Goal: Find specific page/section: Locate a particular part of the current website

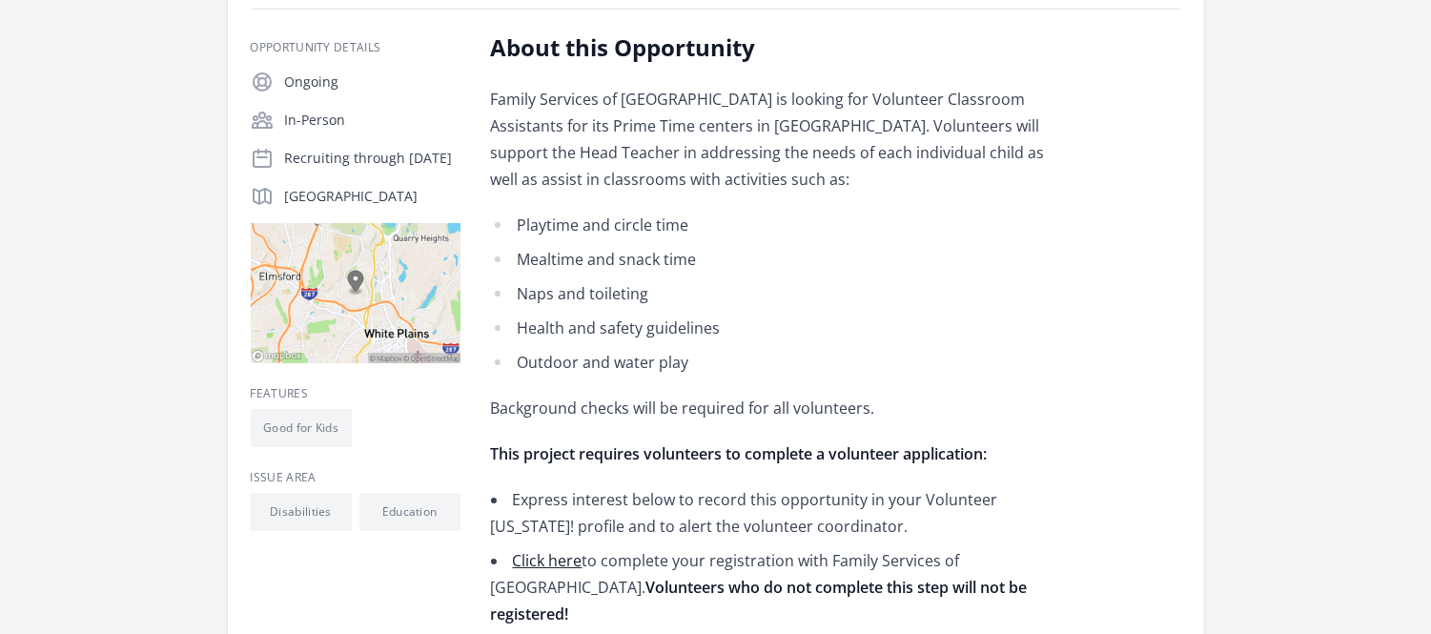
scroll to position [373, 0]
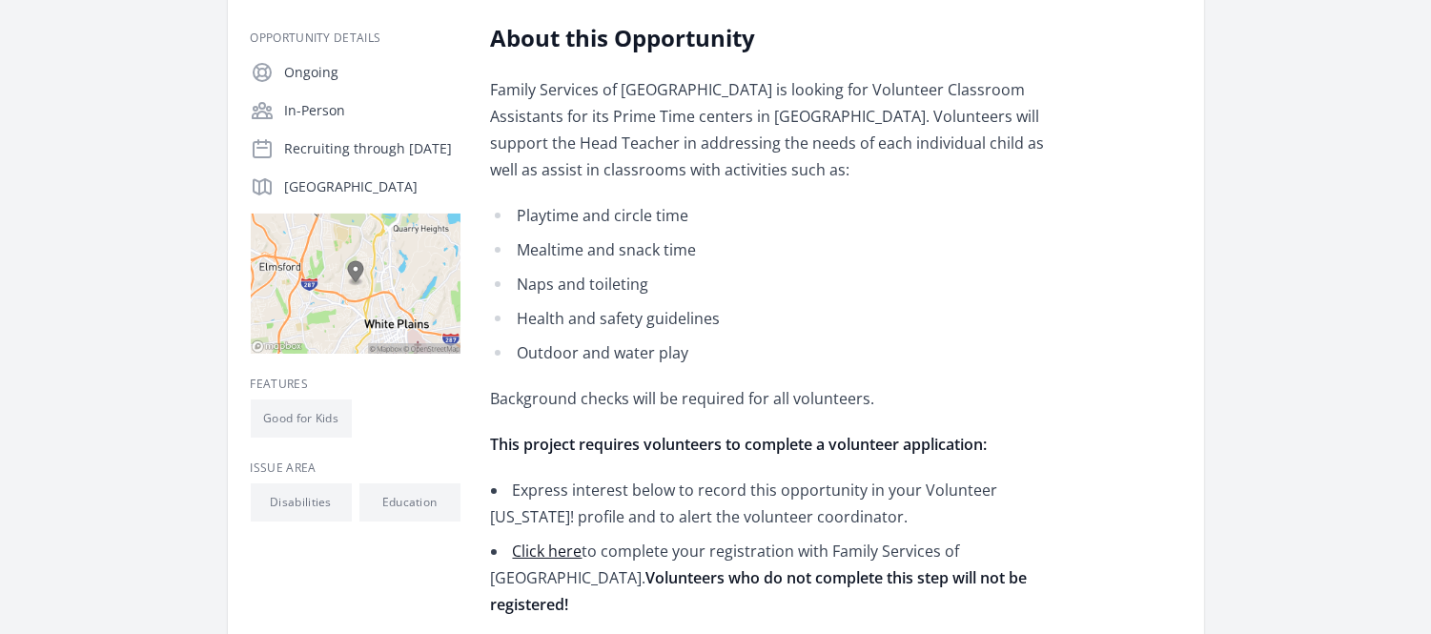
click at [1326, 179] on div "Organization Family Services of [GEOGRAPHIC_DATA] (FSW) Classroom Assistants - …" at bounding box center [716, 539] width 1220 height 1703
click at [1326, 181] on div "Organization Family Services of [GEOGRAPHIC_DATA] (FSW) Classroom Assistants - …" at bounding box center [716, 539] width 1220 height 1703
click at [1326, 182] on div "Organization Family Services of [GEOGRAPHIC_DATA] (FSW) Classroom Assistants - …" at bounding box center [716, 539] width 1220 height 1703
click at [1326, 185] on div "Organization Family Services of [GEOGRAPHIC_DATA] (FSW) Classroom Assistants - …" at bounding box center [716, 539] width 1220 height 1703
click at [1326, 191] on div "Organization Family Services of [GEOGRAPHIC_DATA] (FSW) Classroom Assistants - …" at bounding box center [716, 539] width 1220 height 1703
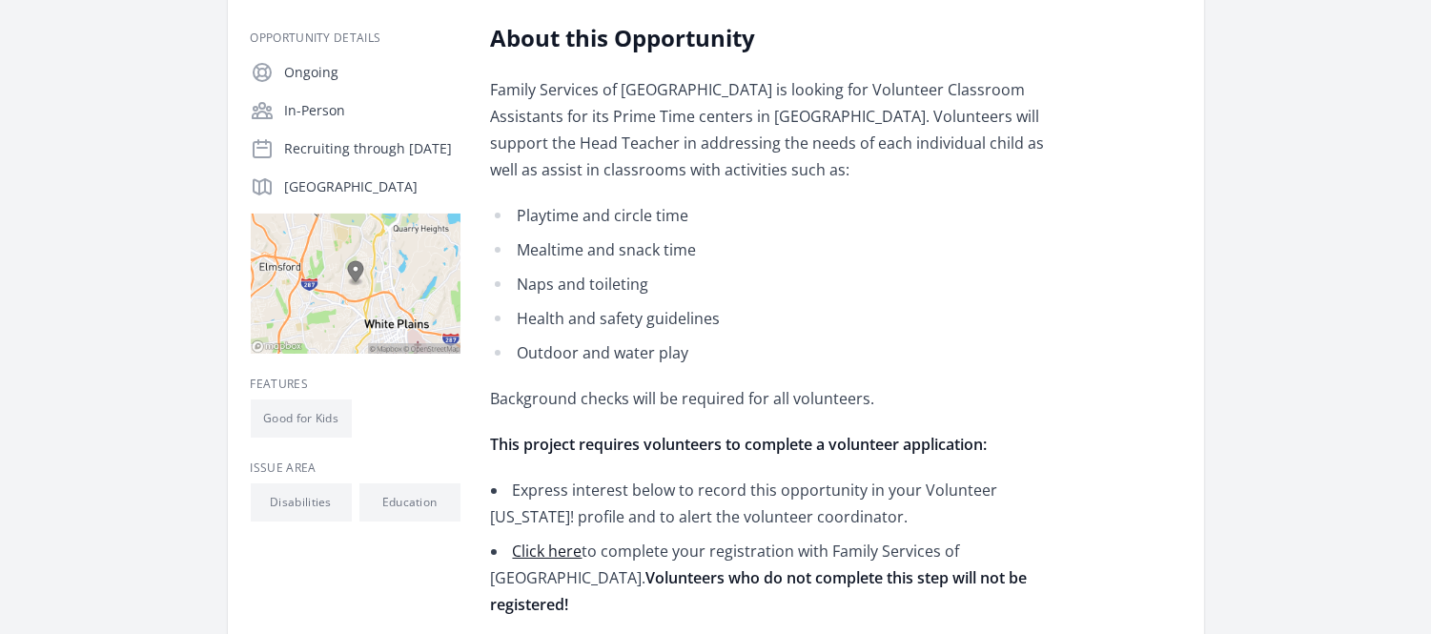
click at [1326, 191] on div "Organization Family Services of [GEOGRAPHIC_DATA] (FSW) Classroom Assistants - …" at bounding box center [716, 539] width 1220 height 1703
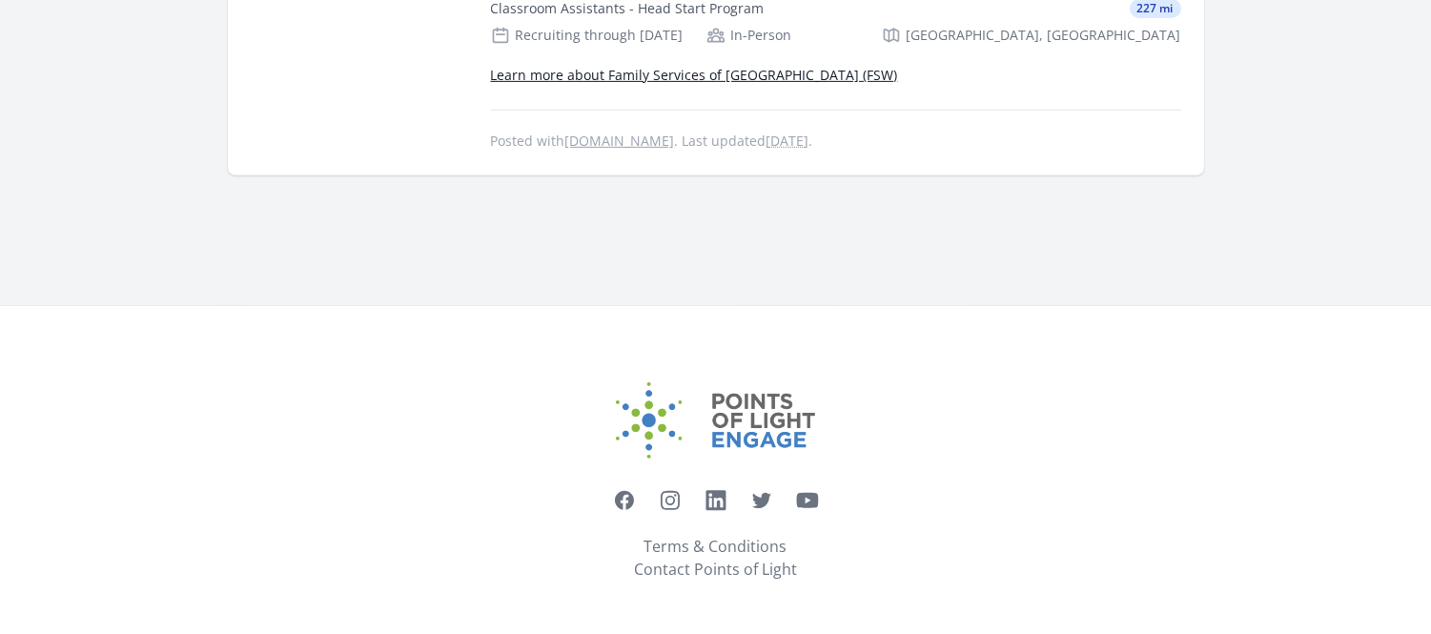
scroll to position [1760, 0]
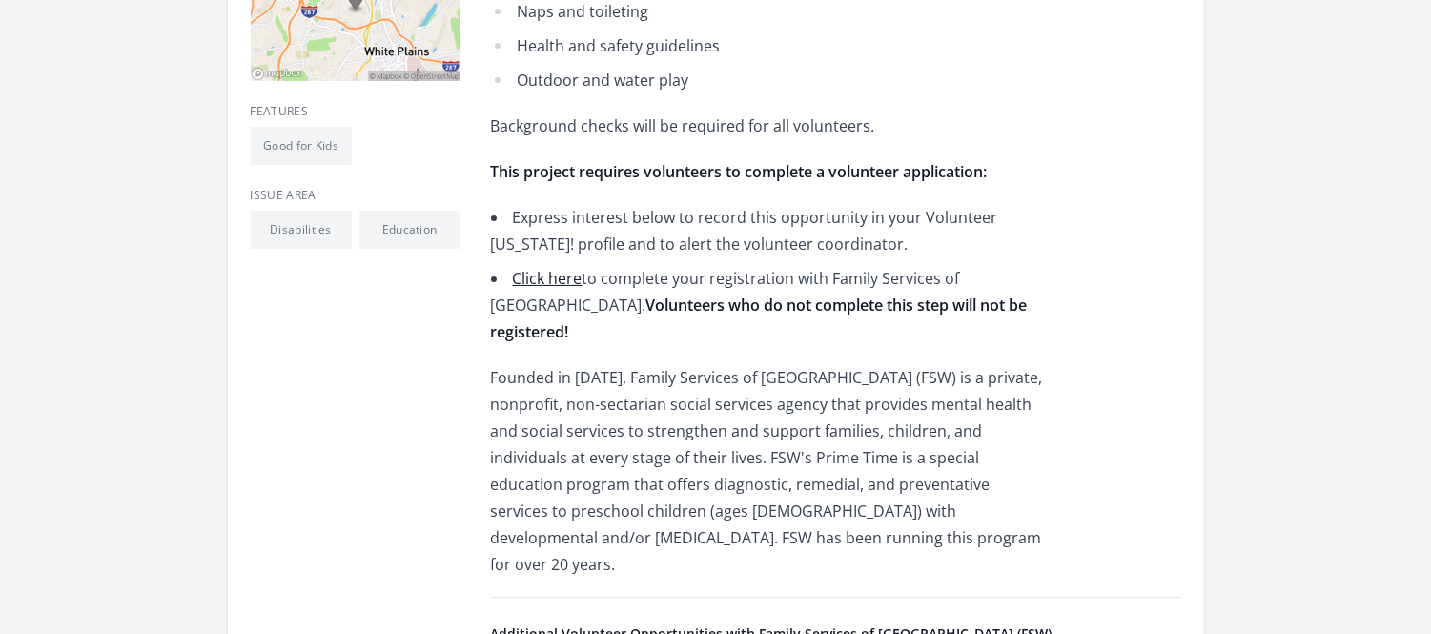
scroll to position [626, 0]
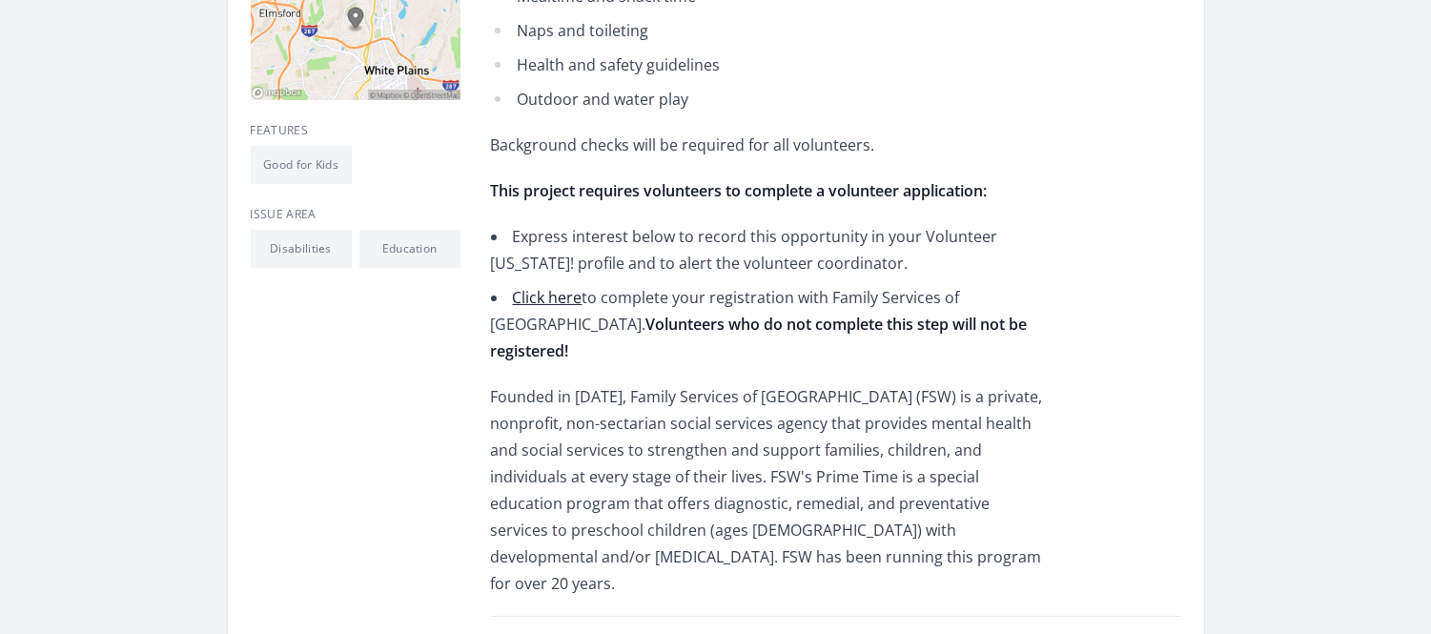
click at [270, 100] on img at bounding box center [356, 30] width 210 height 140
click at [251, 100] on img at bounding box center [356, 30] width 210 height 140
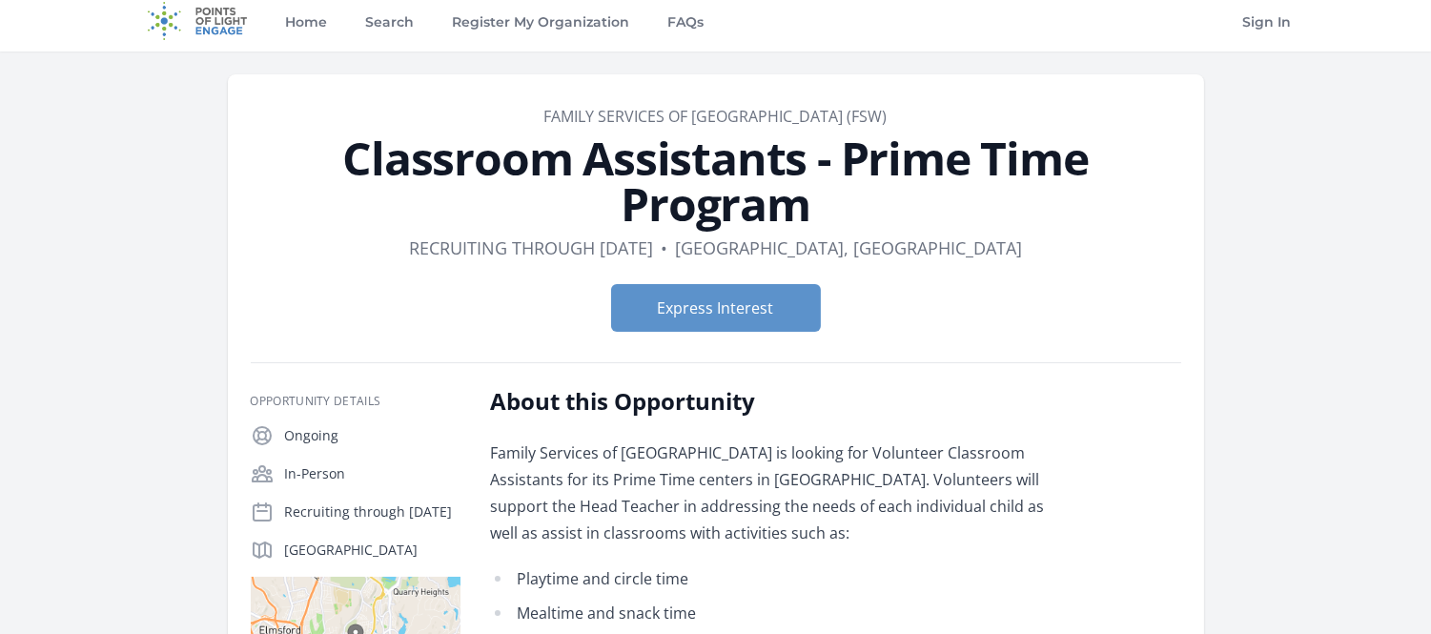
scroll to position [0, 0]
